Goal: Navigation & Orientation: Find specific page/section

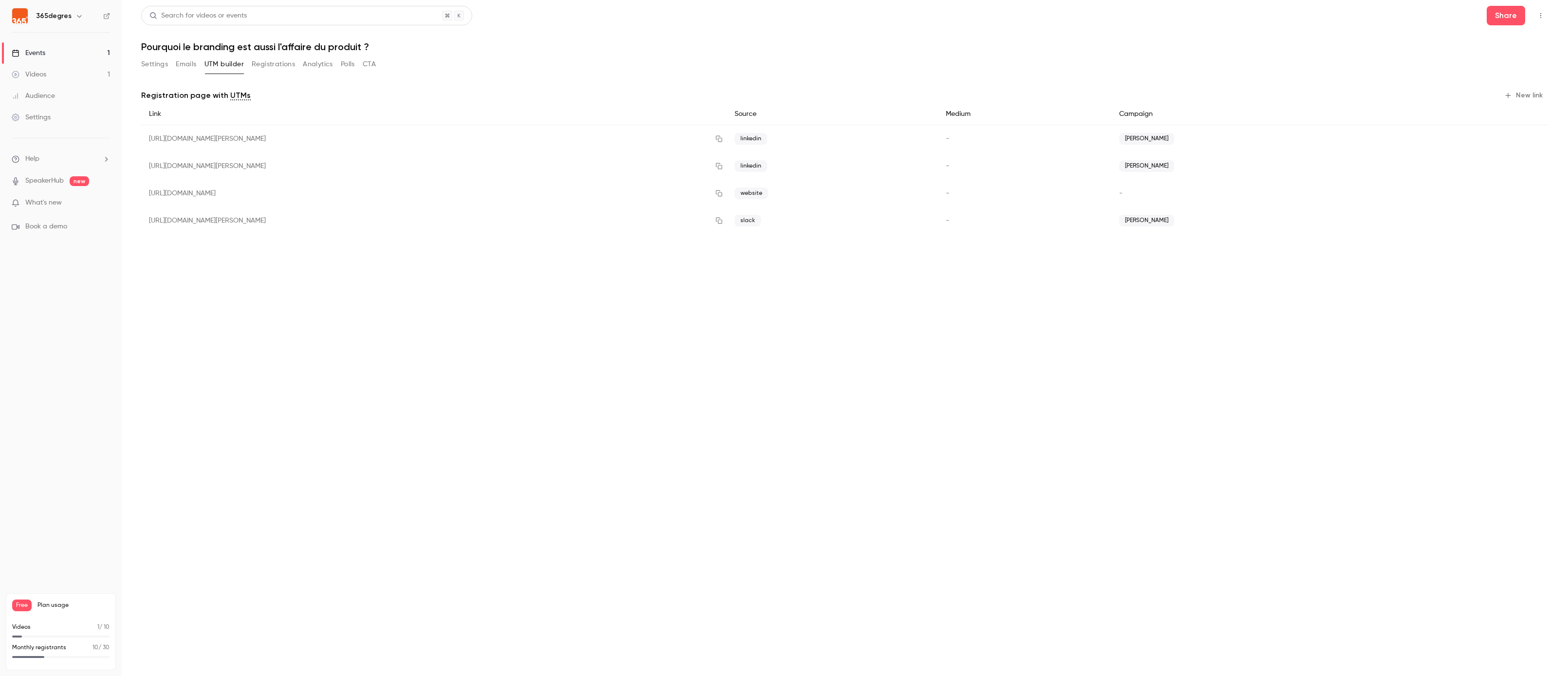
click at [279, 63] on button "Registrations" at bounding box center [273, 64] width 44 height 16
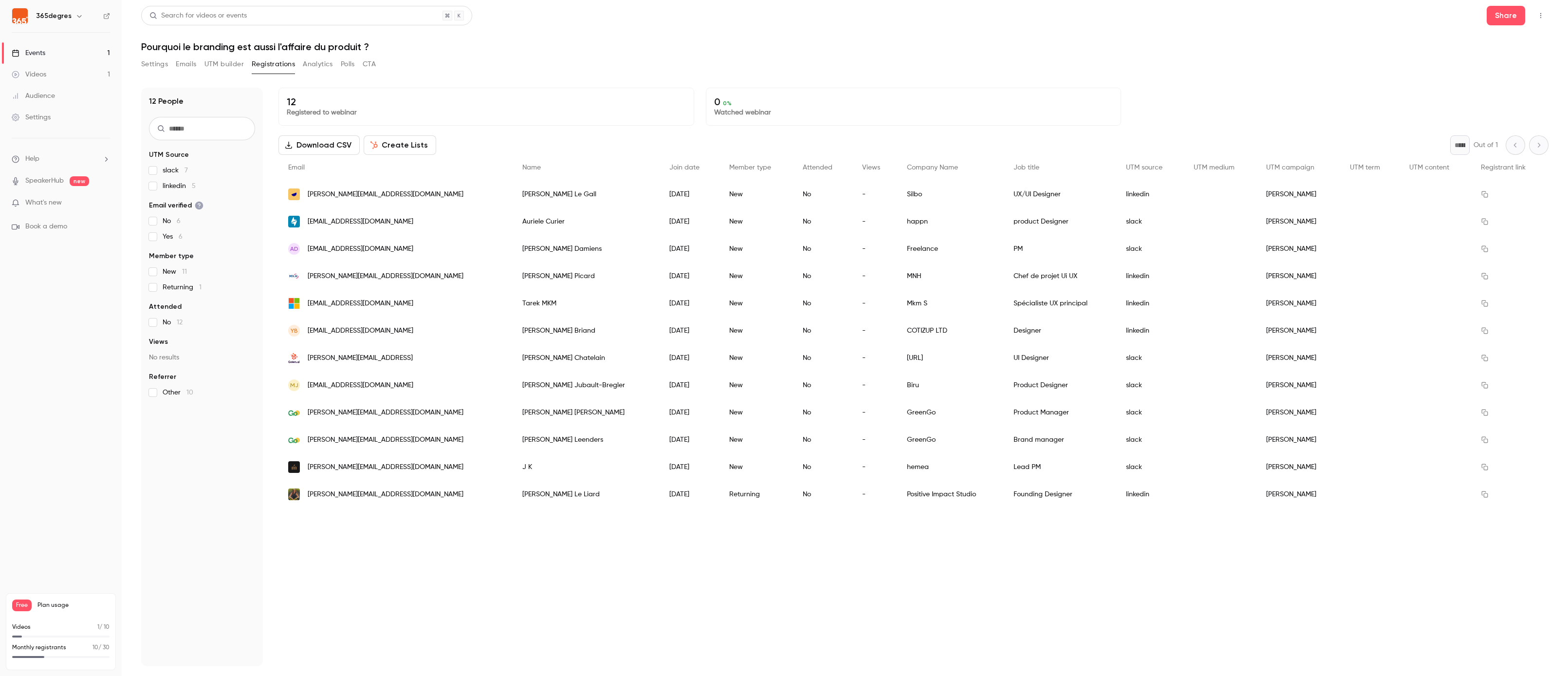
click at [39, 51] on div "Events" at bounding box center [28, 53] width 33 height 9
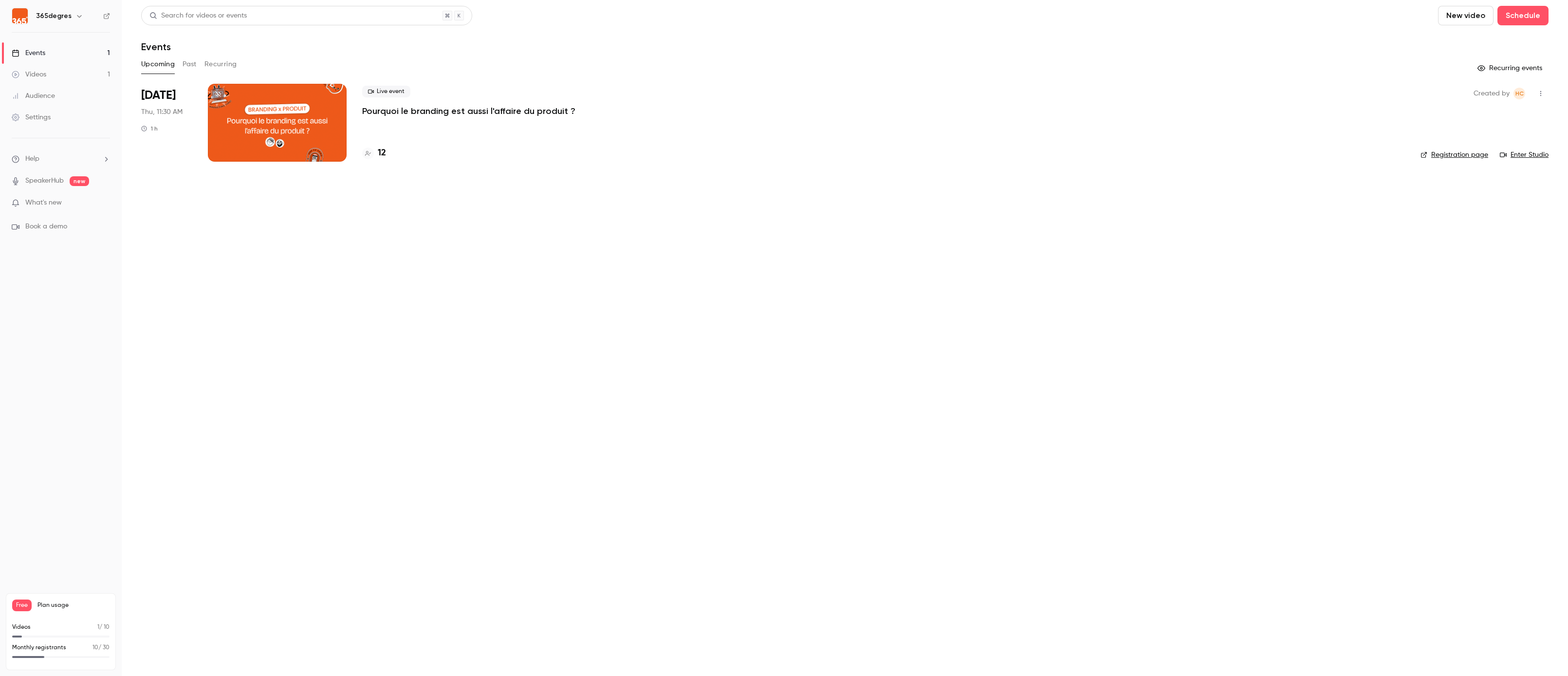
click at [188, 60] on button "Past" at bounding box center [190, 64] width 14 height 16
click at [231, 59] on button "Recurring" at bounding box center [220, 64] width 32 height 16
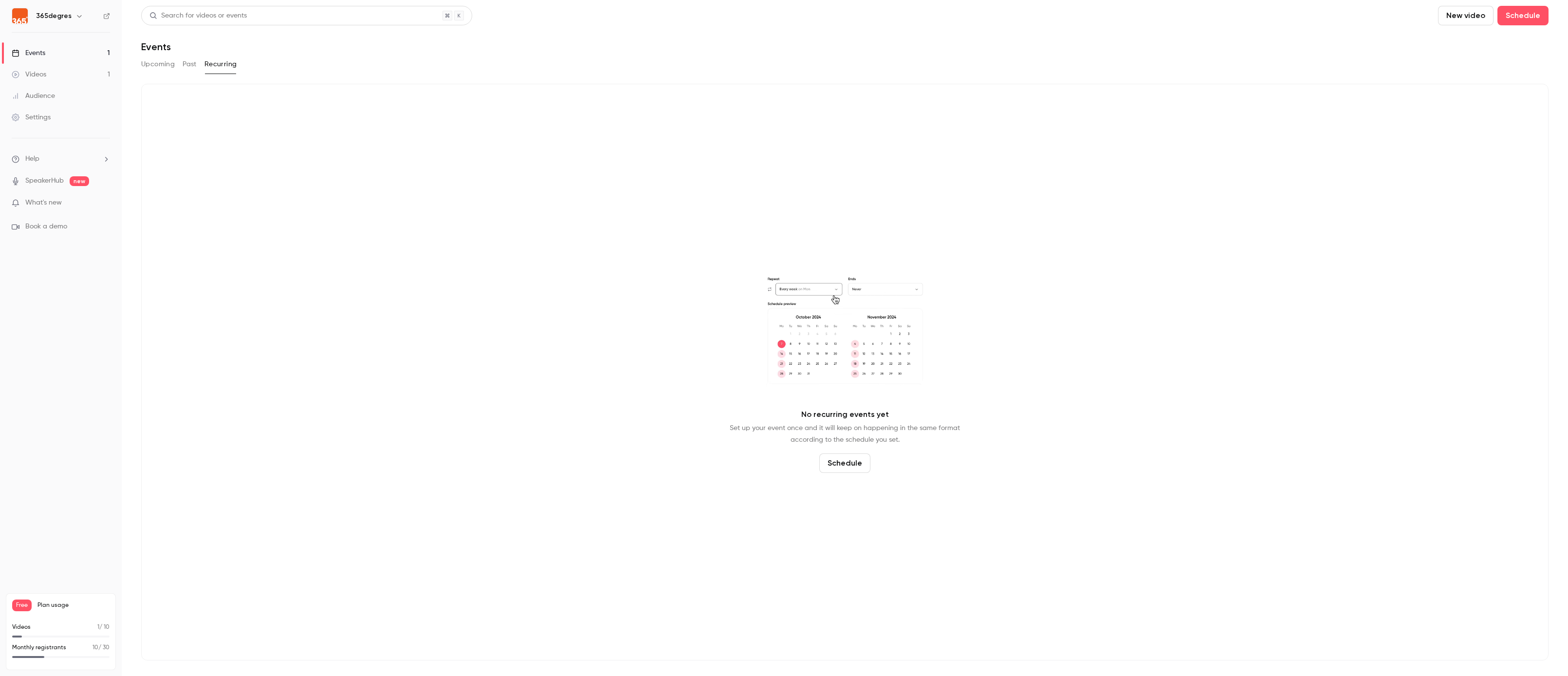
click at [156, 63] on button "Upcoming" at bounding box center [158, 64] width 33 height 16
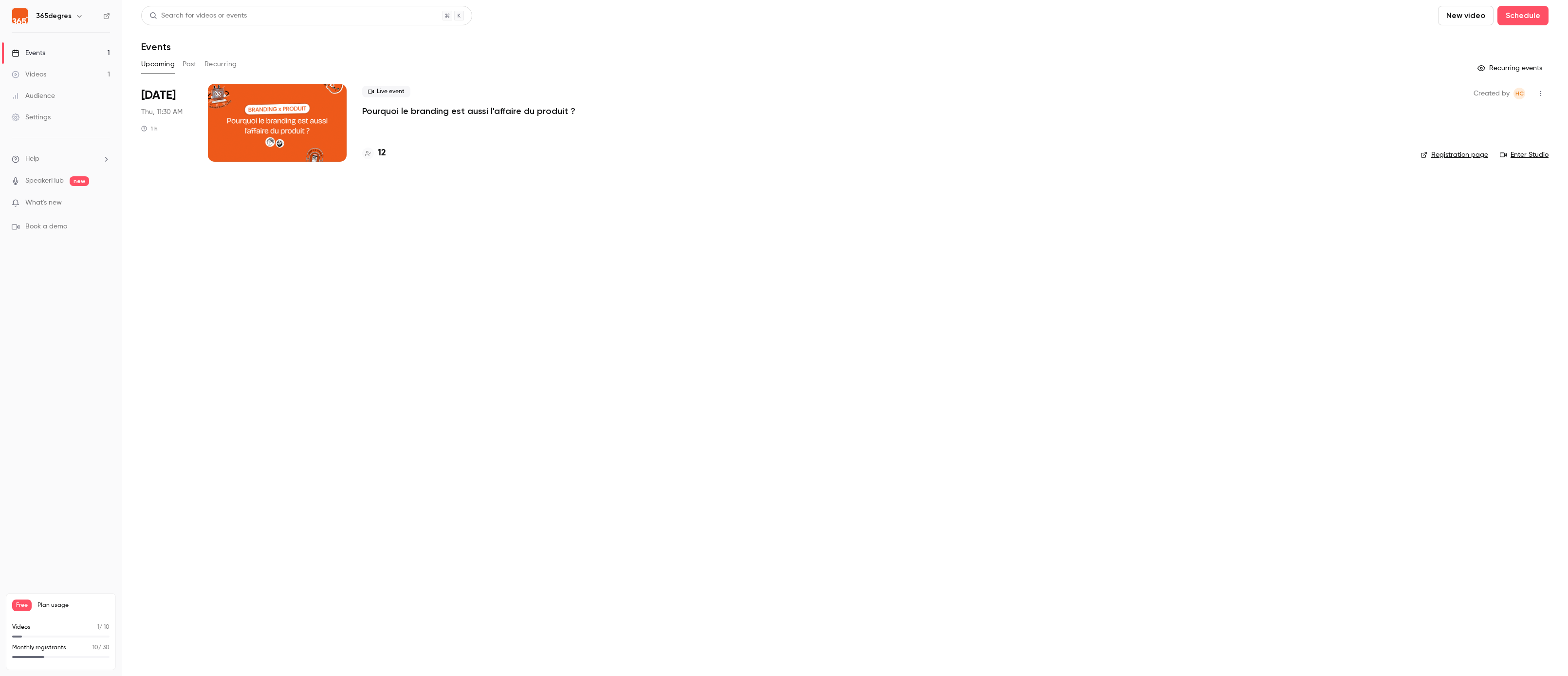
click at [50, 49] on link "Events 1" at bounding box center [61, 53] width 122 height 21
click at [410, 113] on p "Pourquoi le branding est aussi l'affaire du produit ?" at bounding box center [469, 111] width 213 height 12
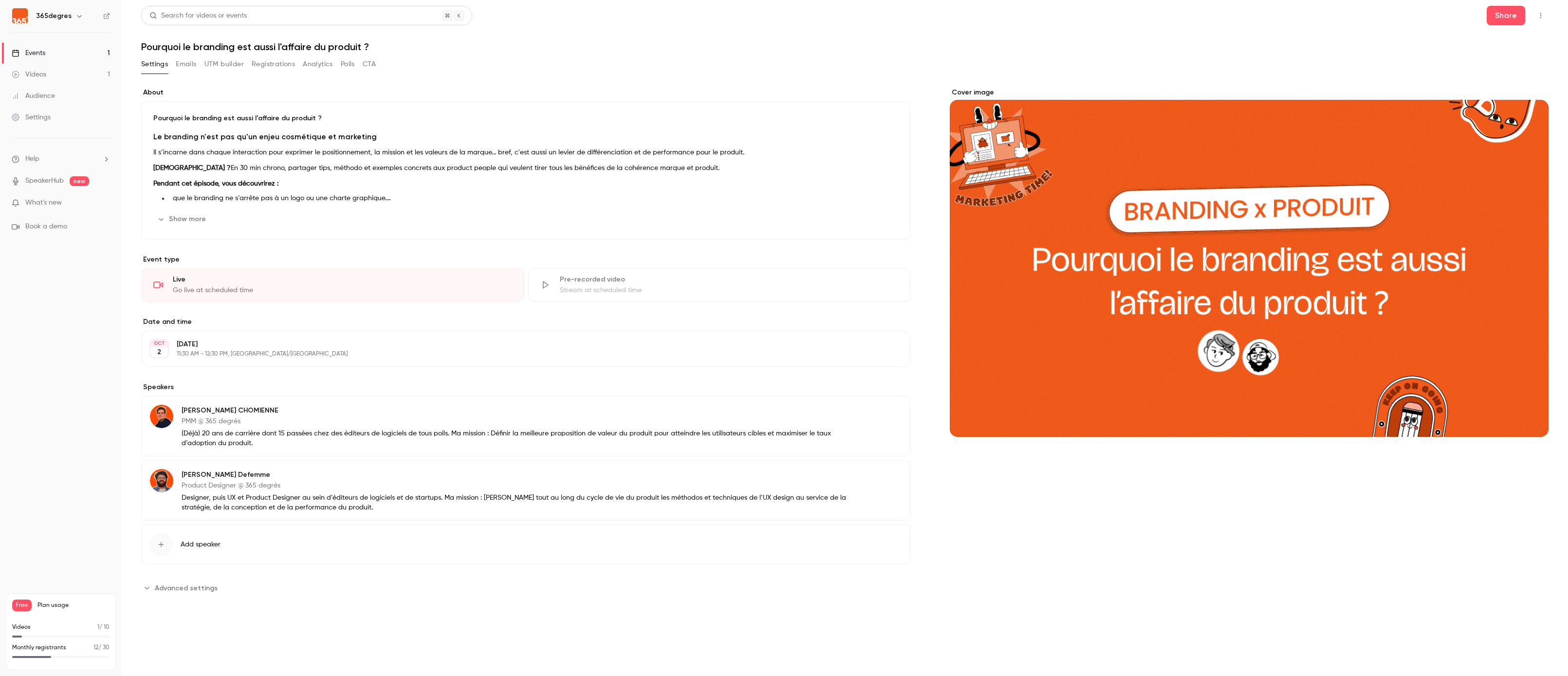
click at [280, 65] on button "Registrations" at bounding box center [273, 64] width 44 height 16
